Goal: Information Seeking & Learning: Learn about a topic

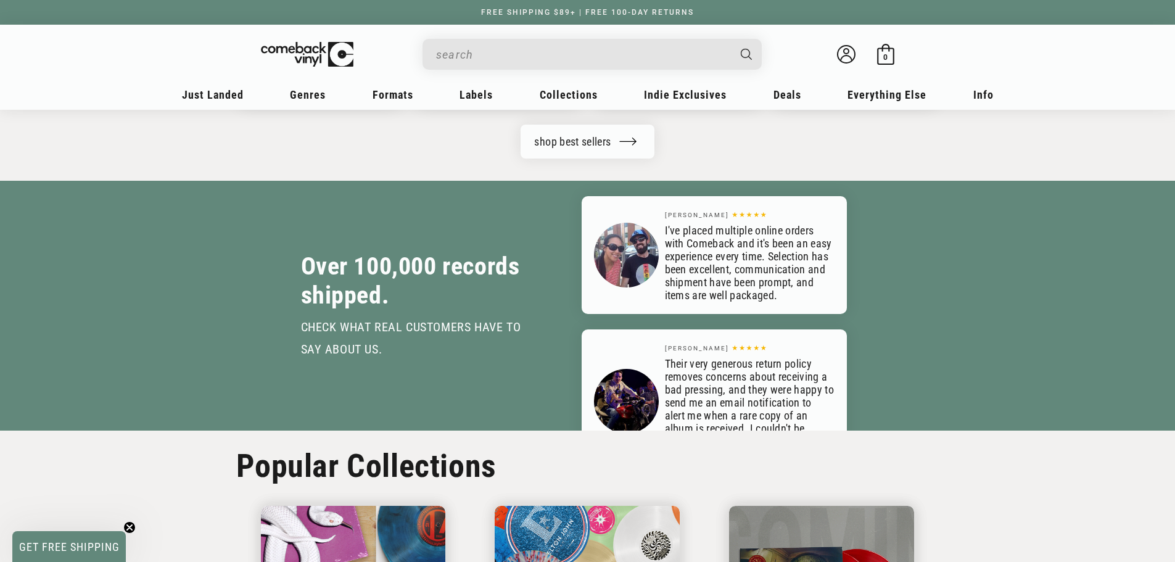
scroll to position [0, 2349]
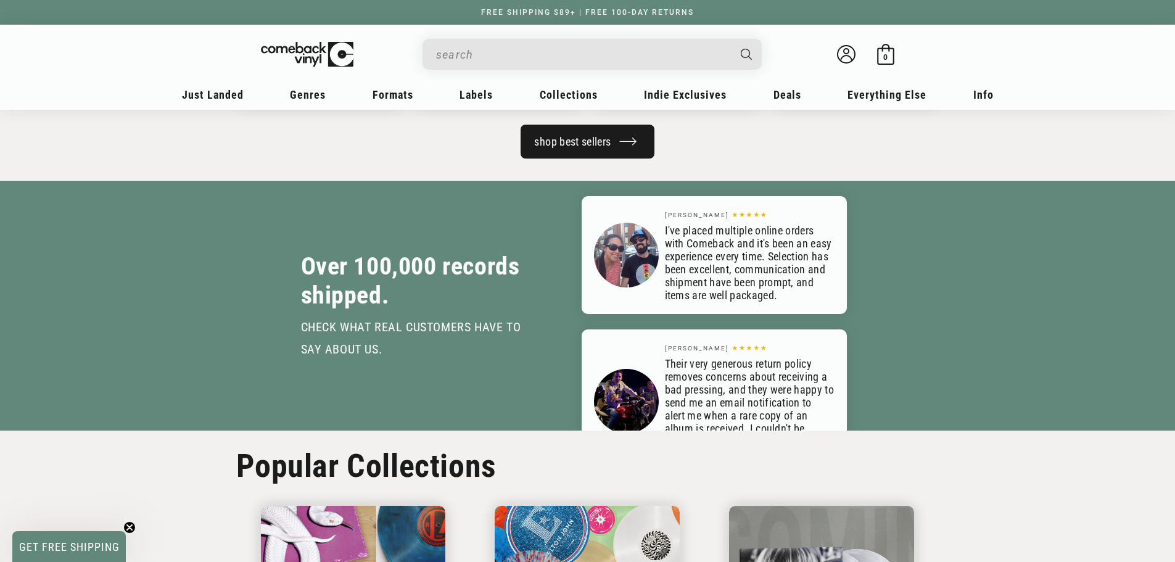
click at [630, 158] on link "shop best sellers" at bounding box center [586, 142] width 133 height 34
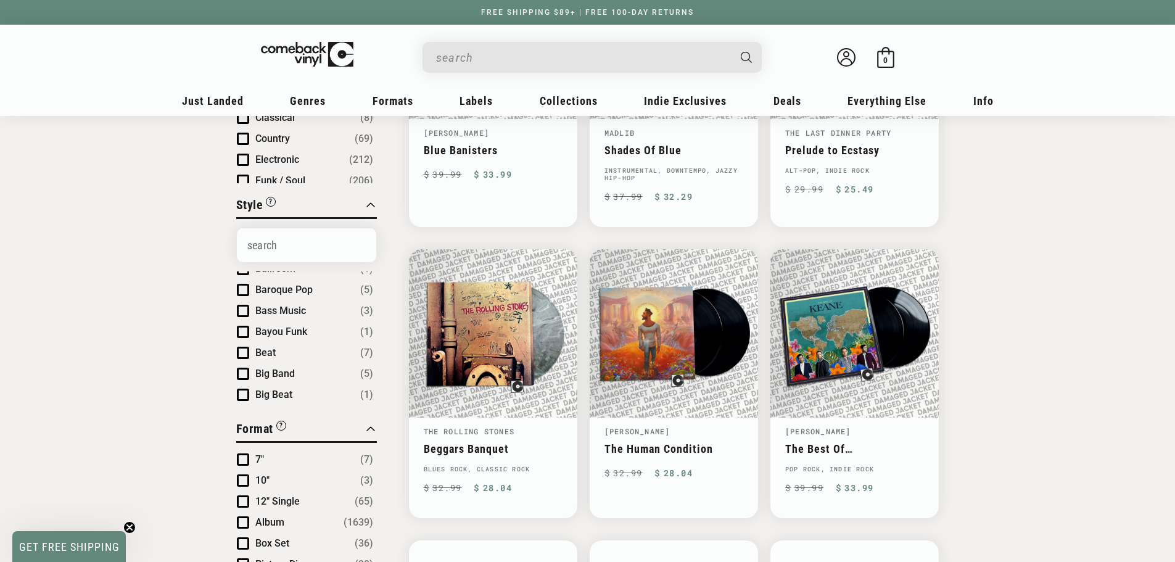
scroll to position [368, 0]
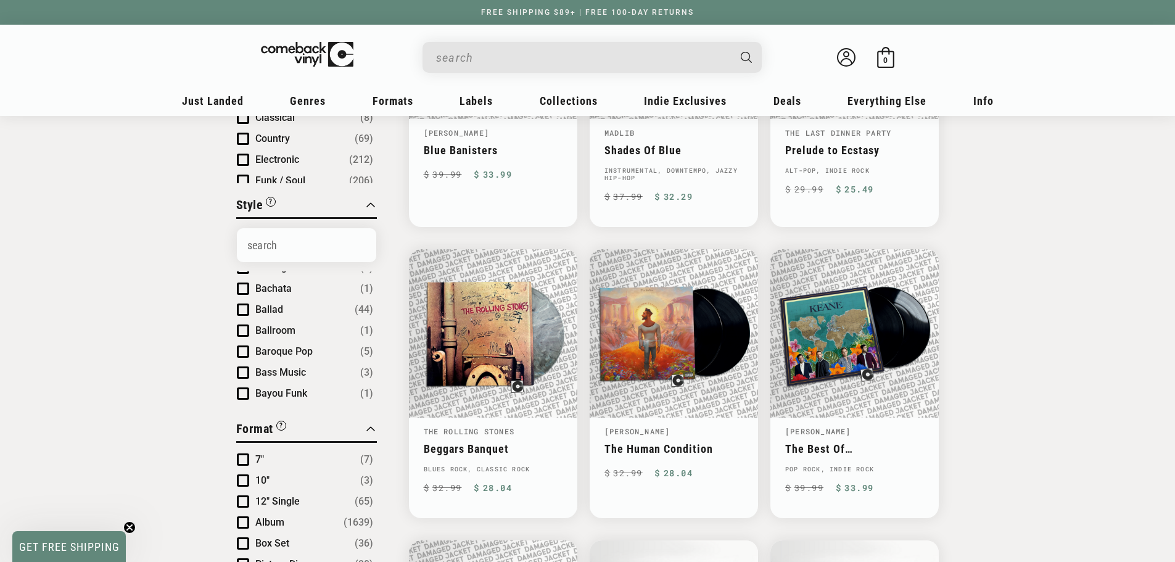
click at [237, 324] on span "Product filter" at bounding box center [243, 330] width 12 height 12
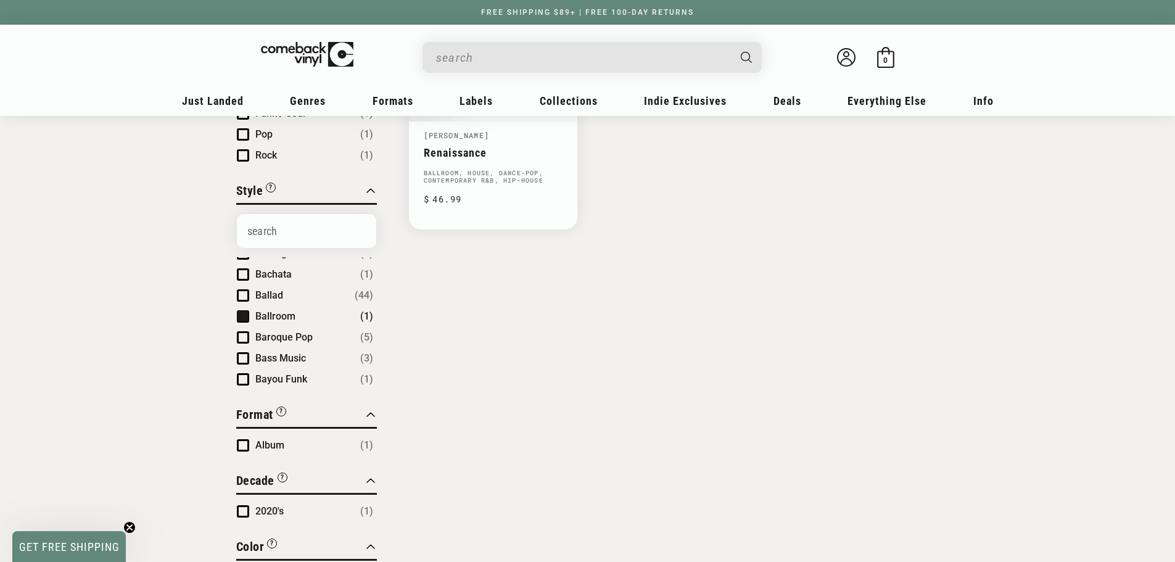
click at [237, 321] on span "Product filter" at bounding box center [243, 316] width 12 height 12
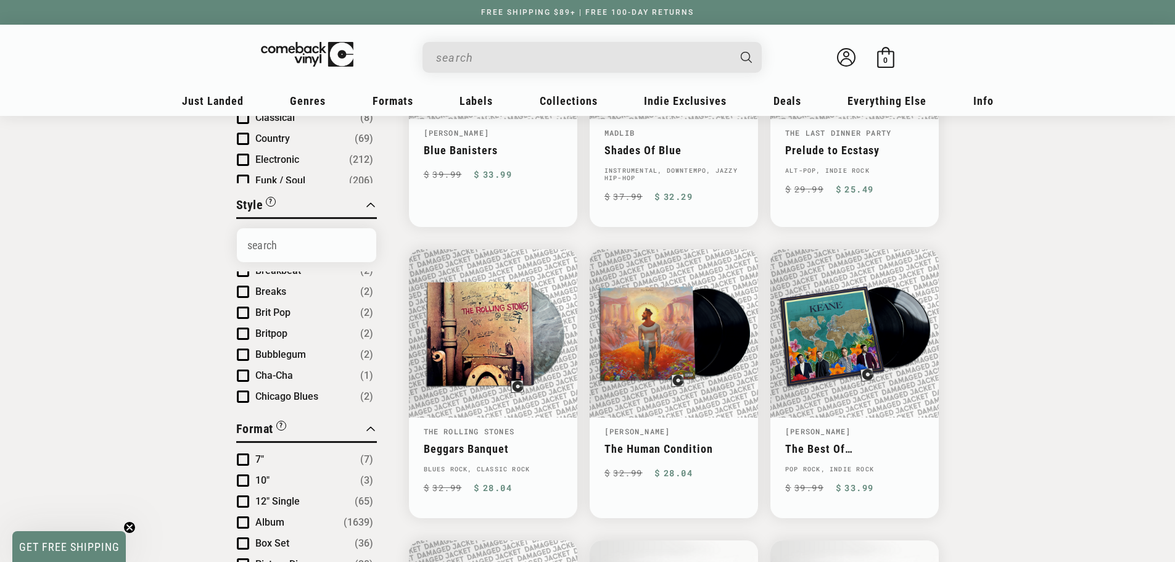
scroll to position [738, 0]
click at [237, 374] on span "Product filter" at bounding box center [243, 380] width 12 height 12
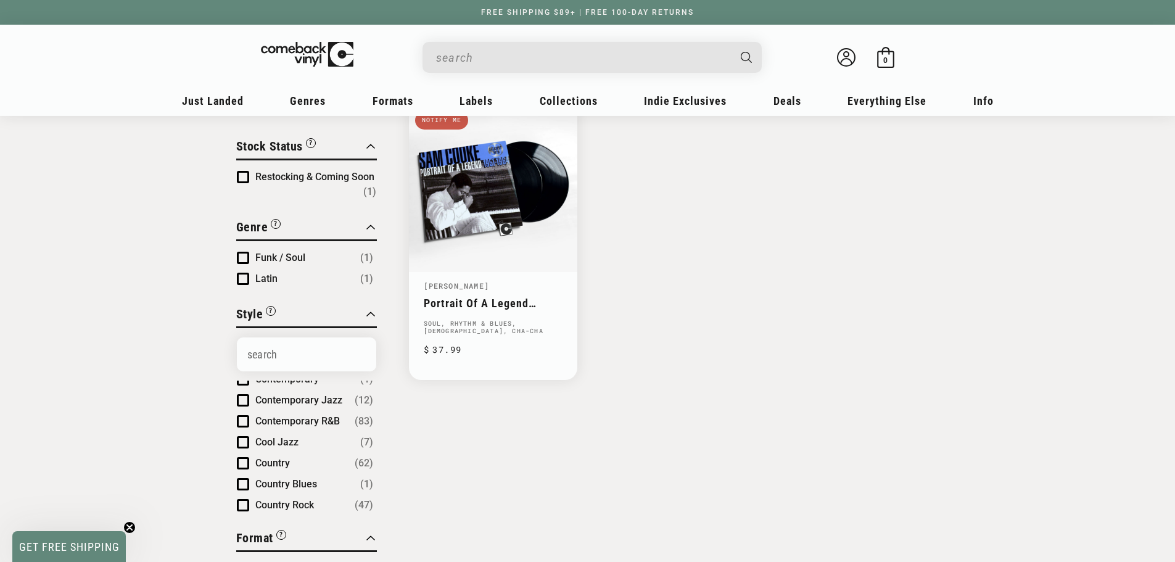
scroll to position [1117, 0]
click at [237, 451] on span "Product filter" at bounding box center [243, 444] width 12 height 12
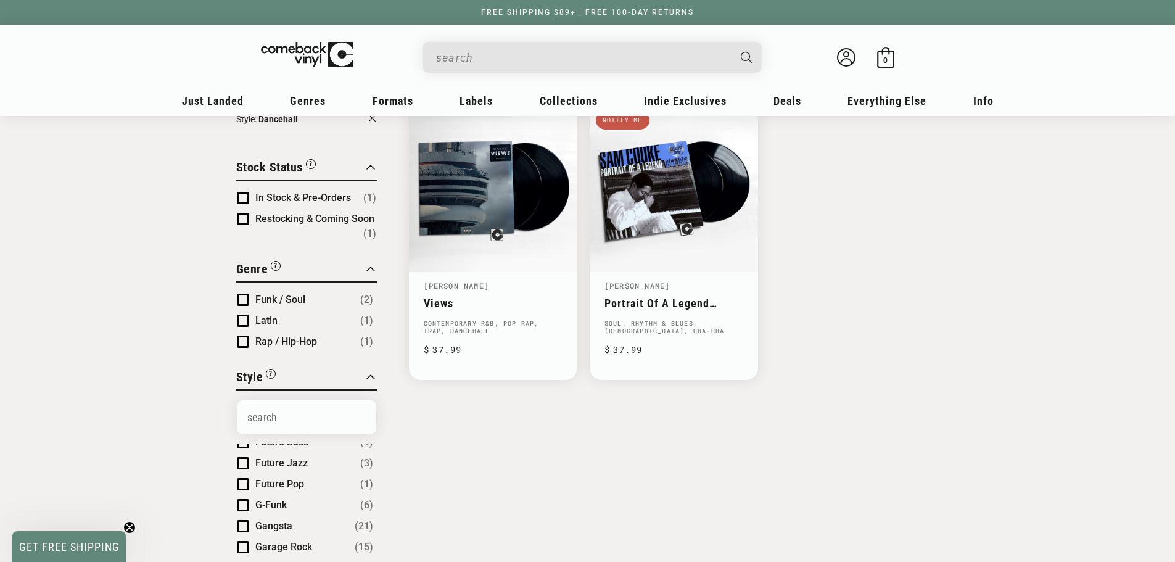
scroll to position [1877, 0]
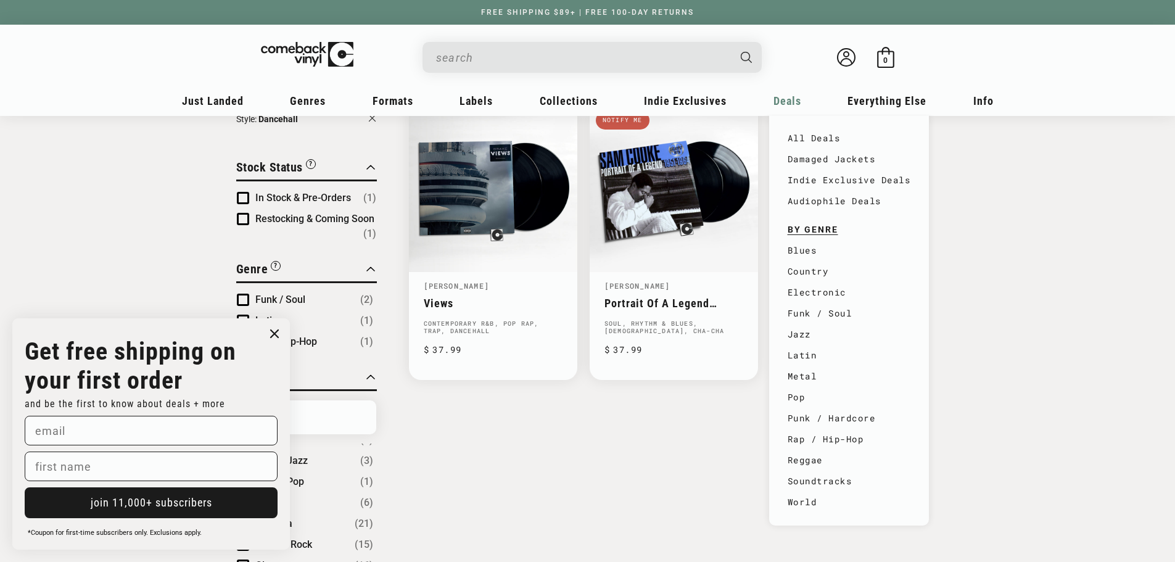
click at [801, 104] on span "Deals" at bounding box center [787, 100] width 28 height 13
